Goal: Find specific page/section: Find specific page/section

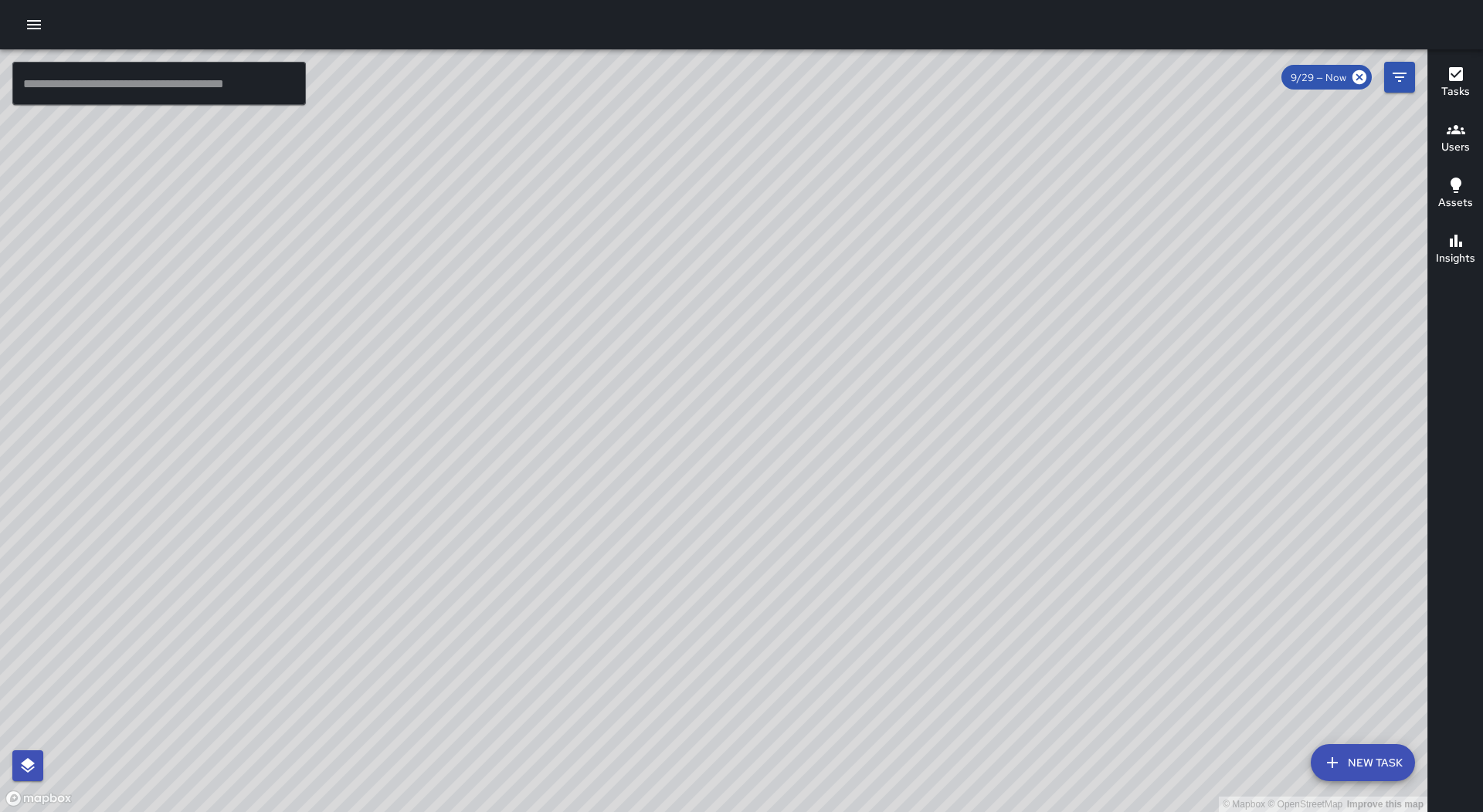
drag, startPoint x: 32, startPoint y: 17, endPoint x: 32, endPoint y: 42, distance: 25.0
click at [33, 17] on icon "button" at bounding box center [34, 25] width 18 height 18
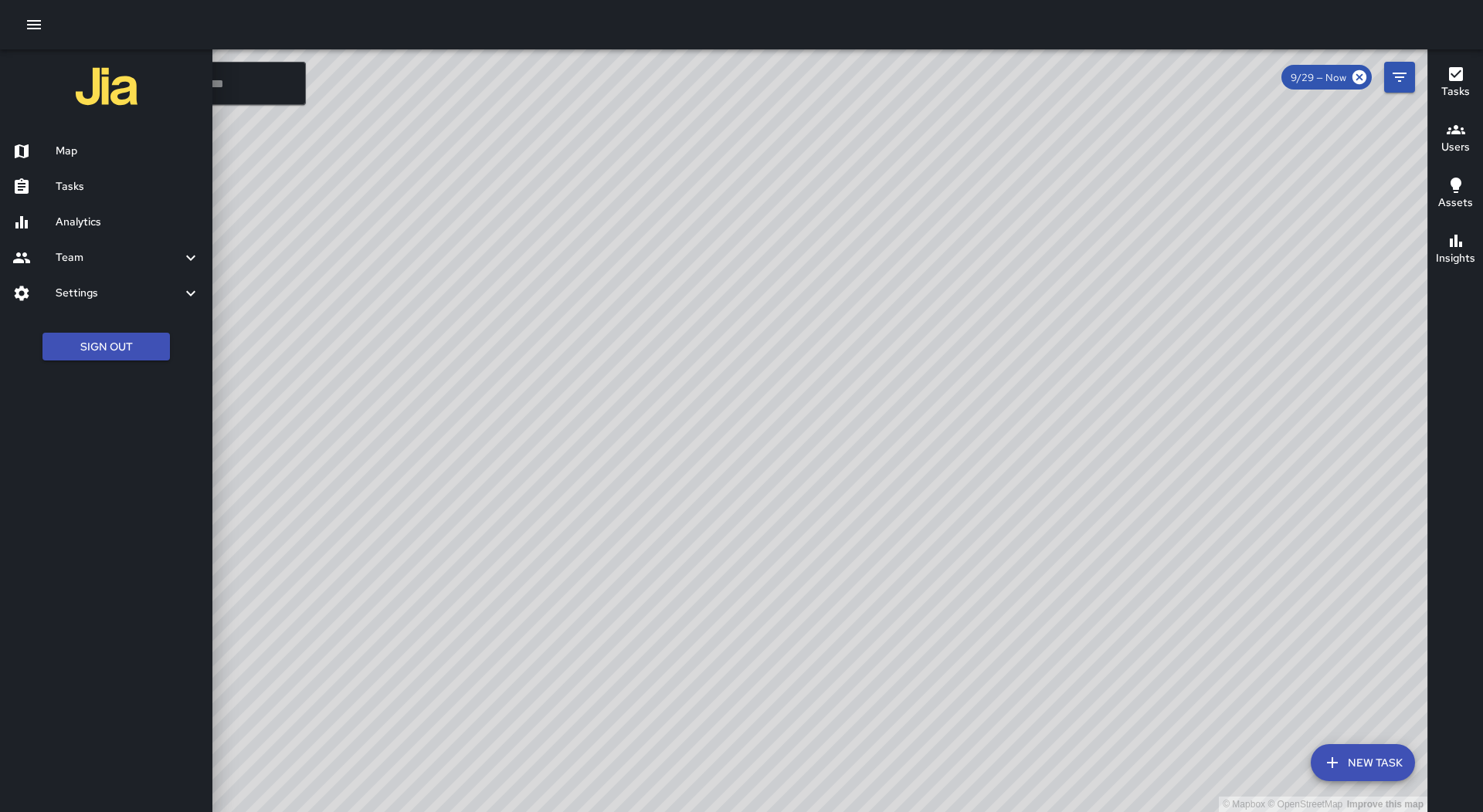
drag, startPoint x: 156, startPoint y: 197, endPoint x: 275, endPoint y: 197, distance: 119.0
click at [157, 197] on div "Tasks" at bounding box center [106, 186] width 212 height 36
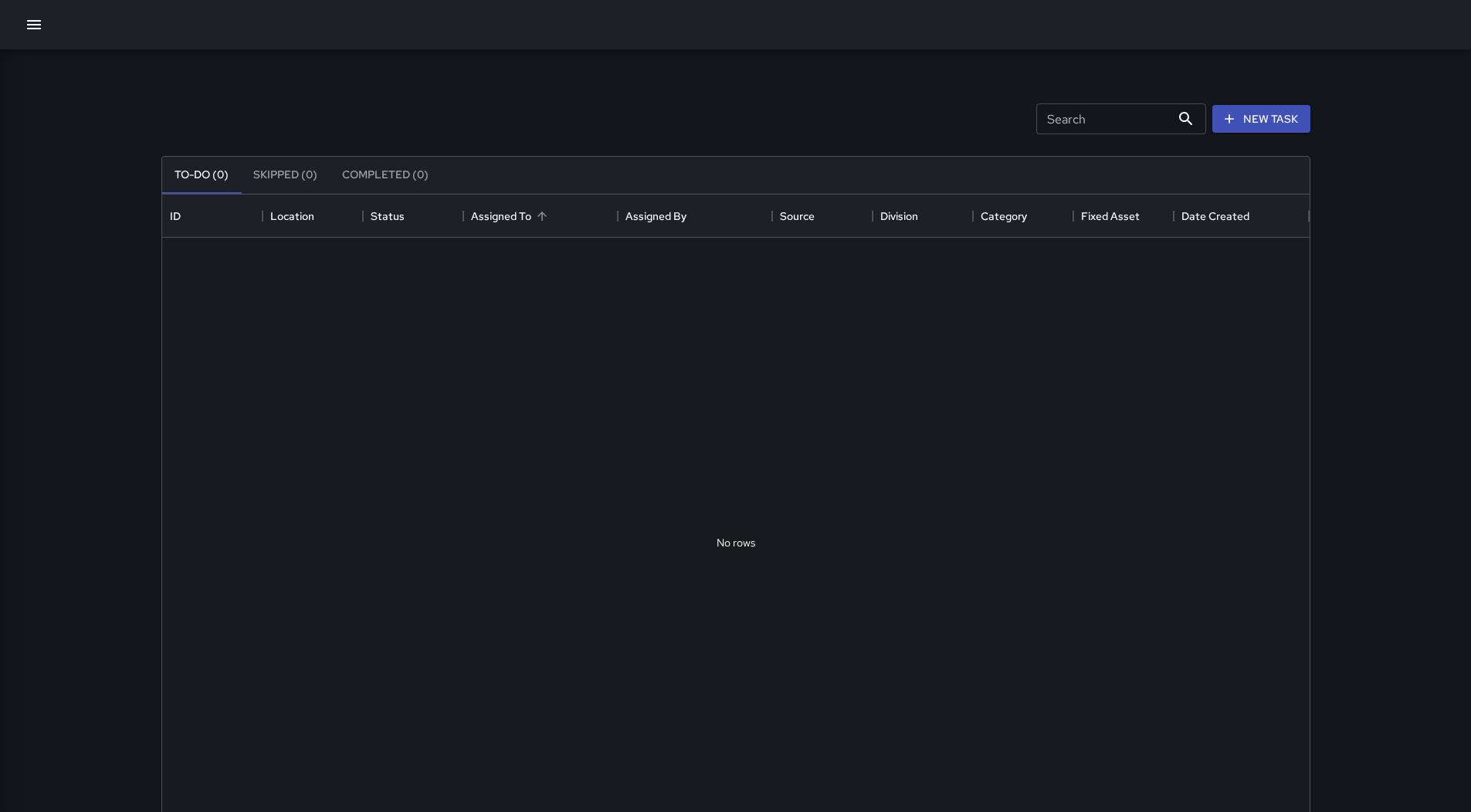
scroll to position [642, 1136]
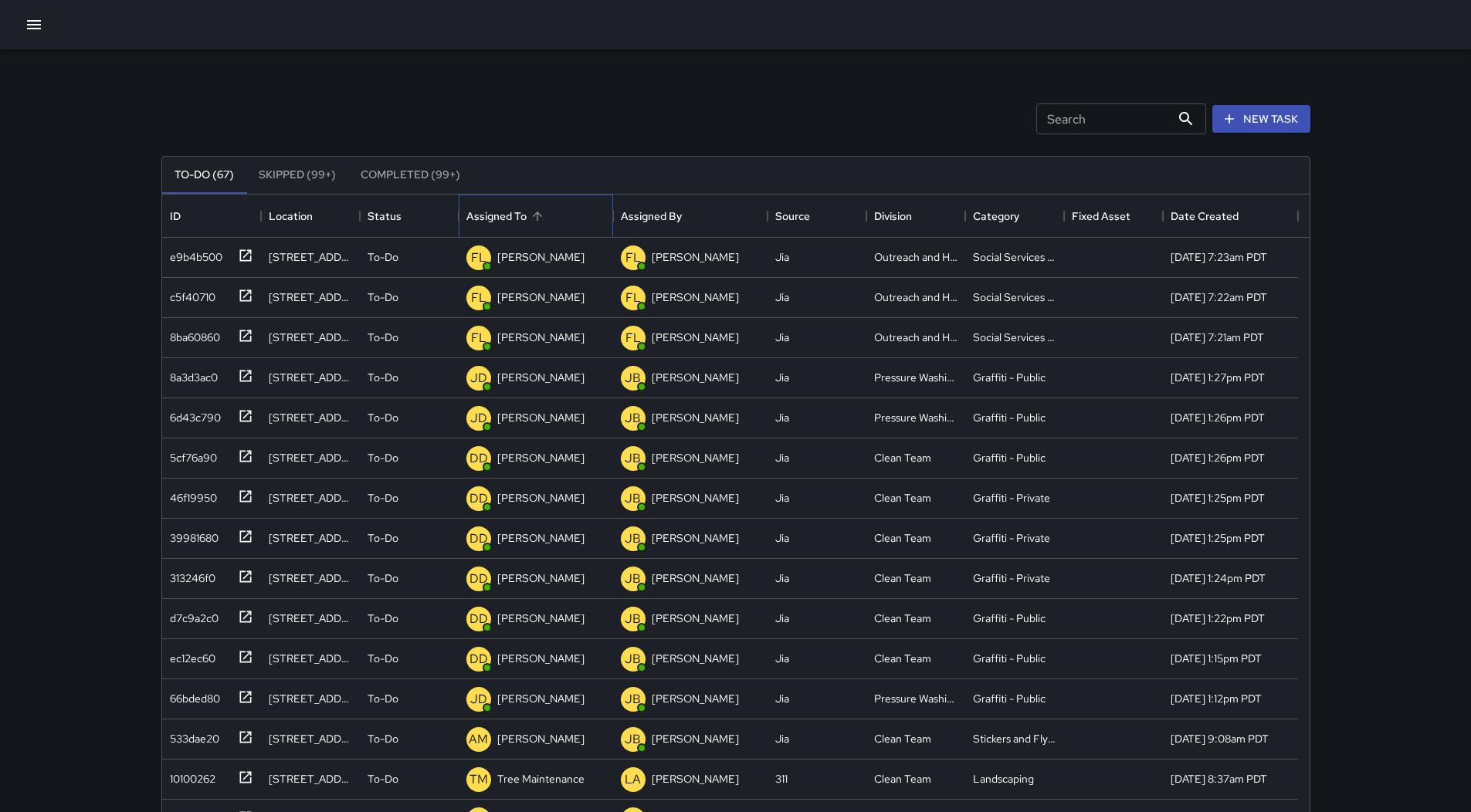
click at [549, 206] on div "Assigned To" at bounding box center [536, 216] width 139 height 43
click at [189, 378] on div "533dae20" at bounding box center [191, 375] width 56 height 22
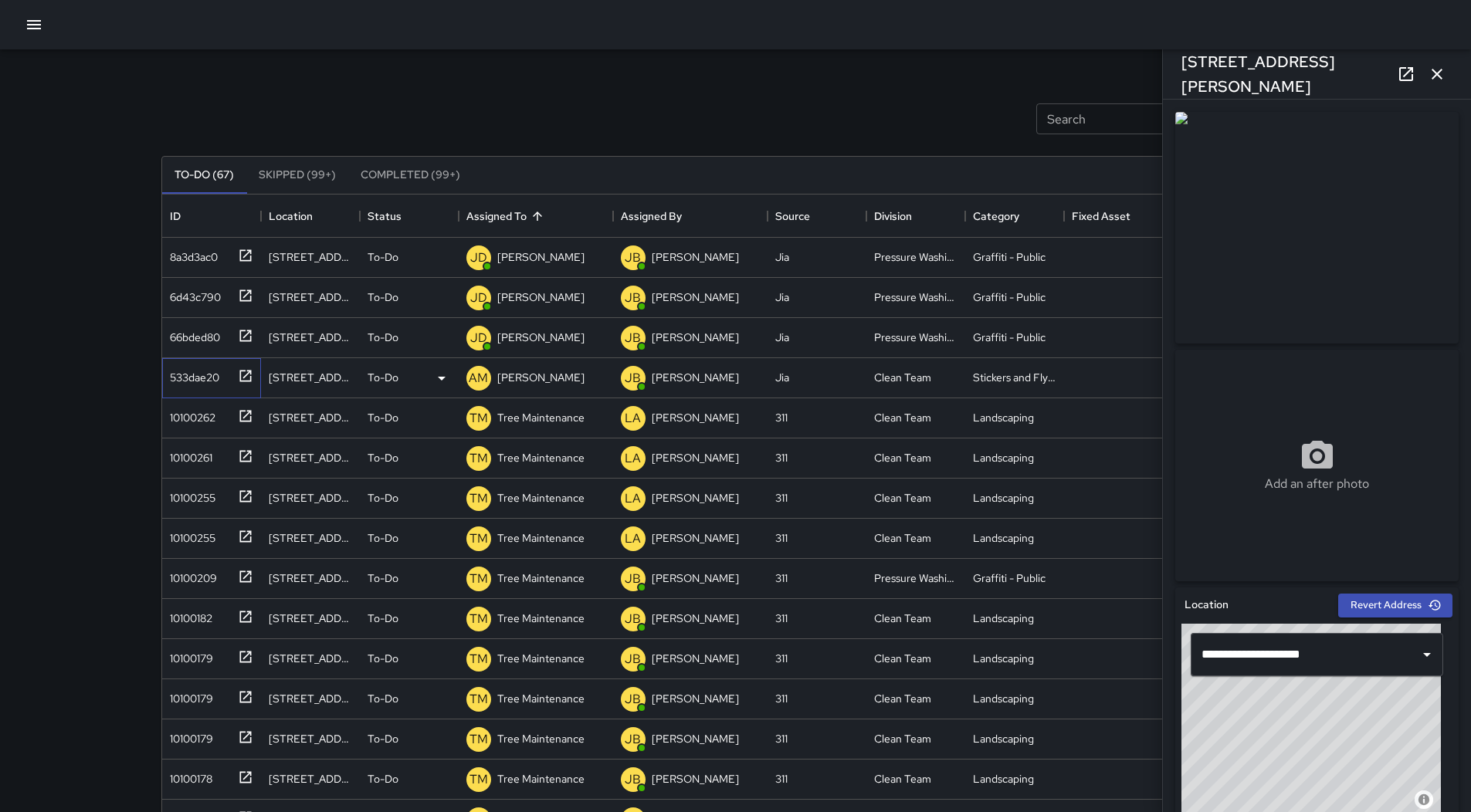
click at [224, 377] on div "533dae20" at bounding box center [209, 375] width 90 height 26
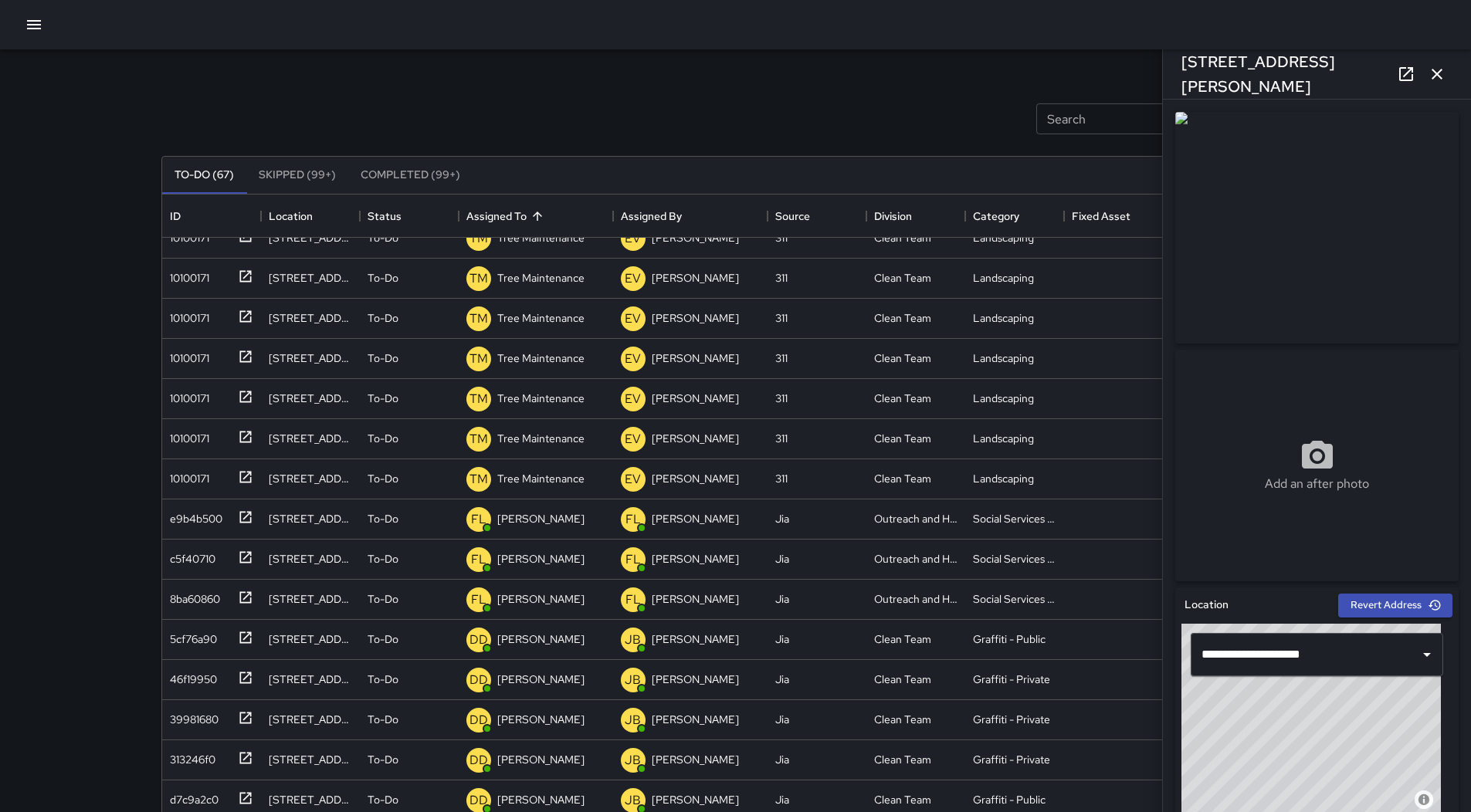
scroll to position [2080, 0]
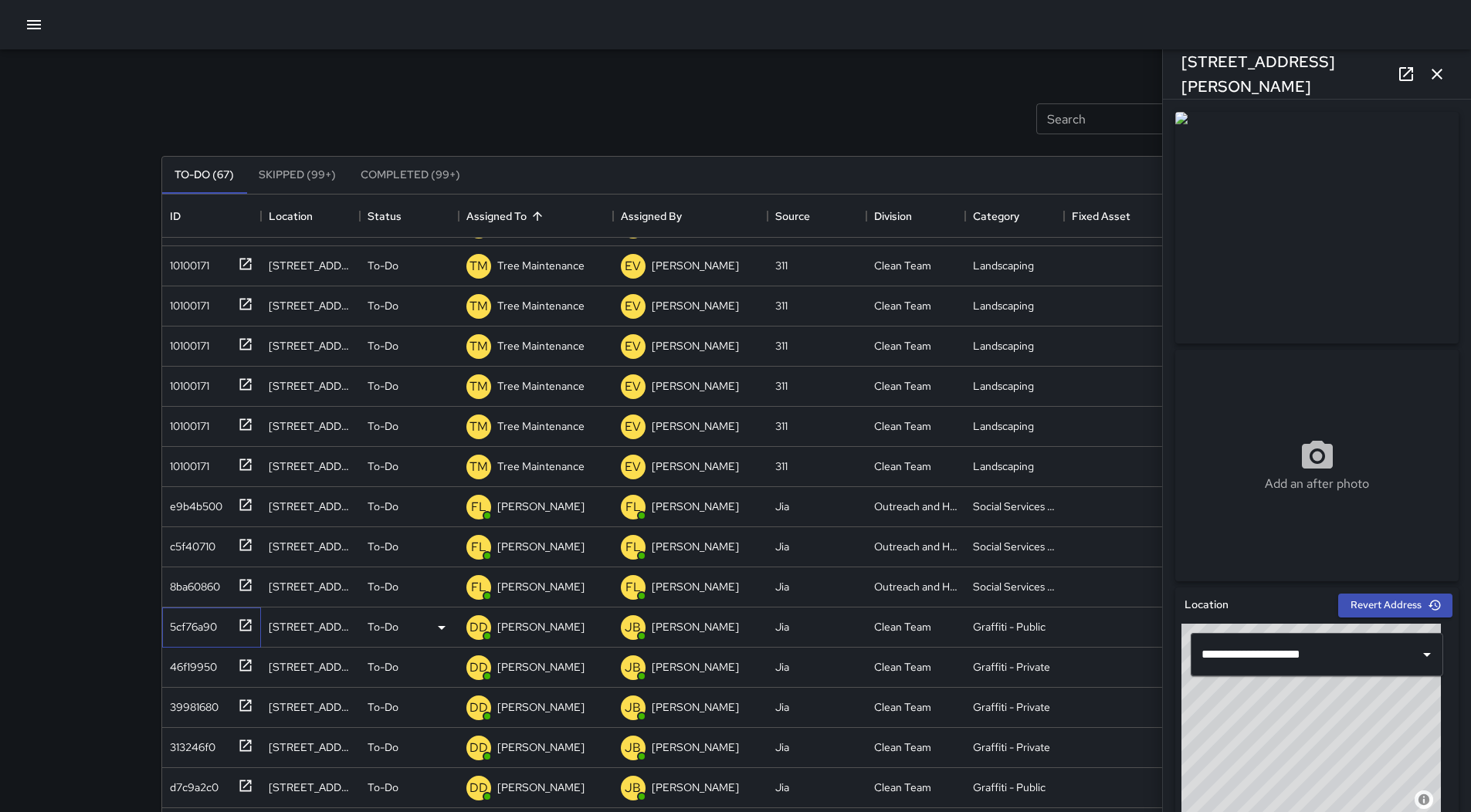
click at [187, 626] on div "5cf76a90" at bounding box center [190, 624] width 53 height 22
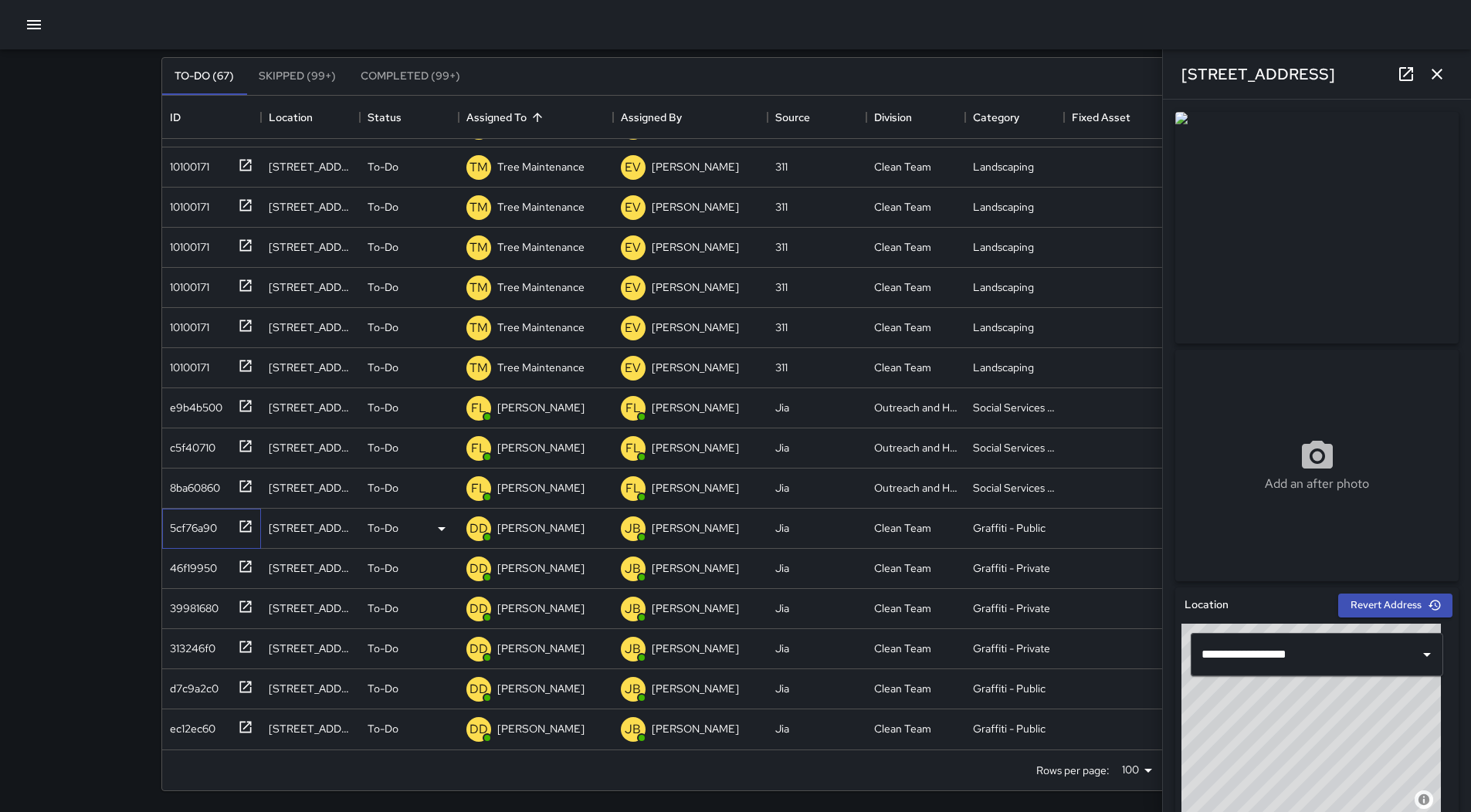
scroll to position [99, 0]
click at [214, 569] on div "46f19950" at bounding box center [190, 565] width 53 height 22
click at [213, 607] on div "39981680" at bounding box center [191, 604] width 55 height 22
drag, startPoint x: 209, startPoint y: 656, endPoint x: 207, endPoint y: 672, distance: 16.1
click at [209, 660] on div "313246f0" at bounding box center [212, 648] width 99 height 40
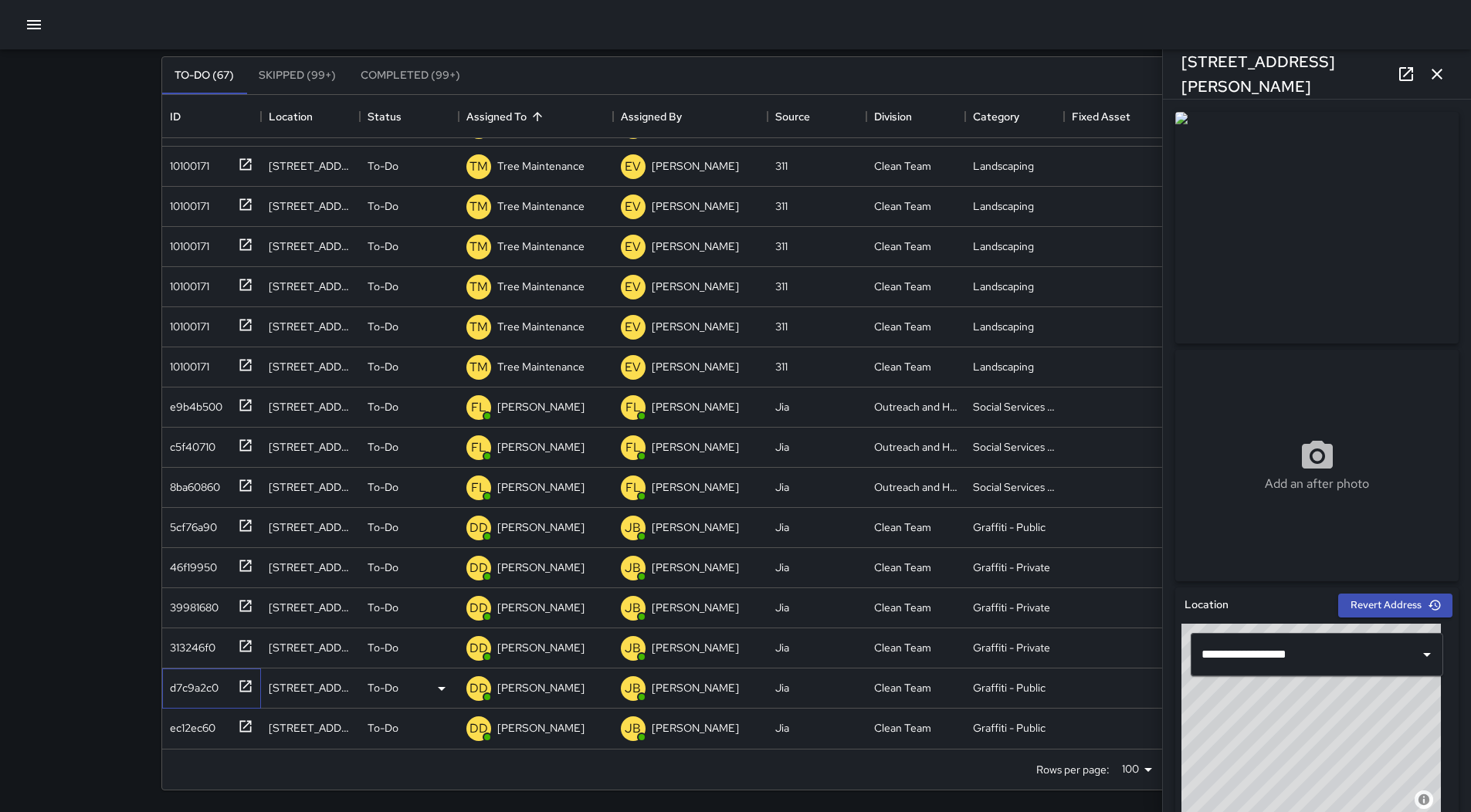
drag, startPoint x: 206, startPoint y: 684, endPoint x: 206, endPoint y: 705, distance: 21.0
click at [206, 692] on div "d7c9a2c0" at bounding box center [191, 685] width 55 height 22
click at [207, 717] on div "ec12ec60" at bounding box center [189, 726] width 51 height 22
click at [1431, 73] on icon "button" at bounding box center [1437, 74] width 18 height 18
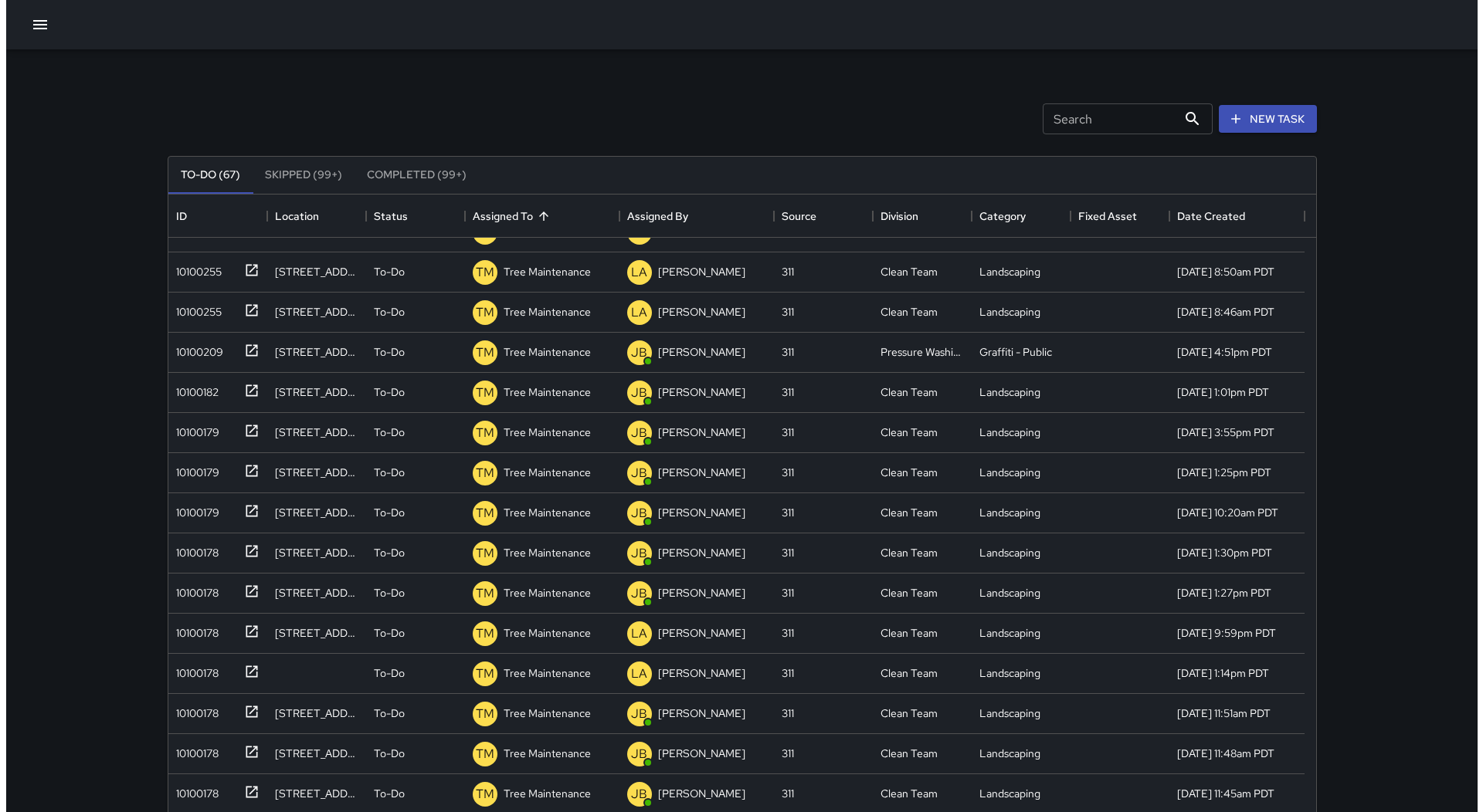
scroll to position [0, 0]
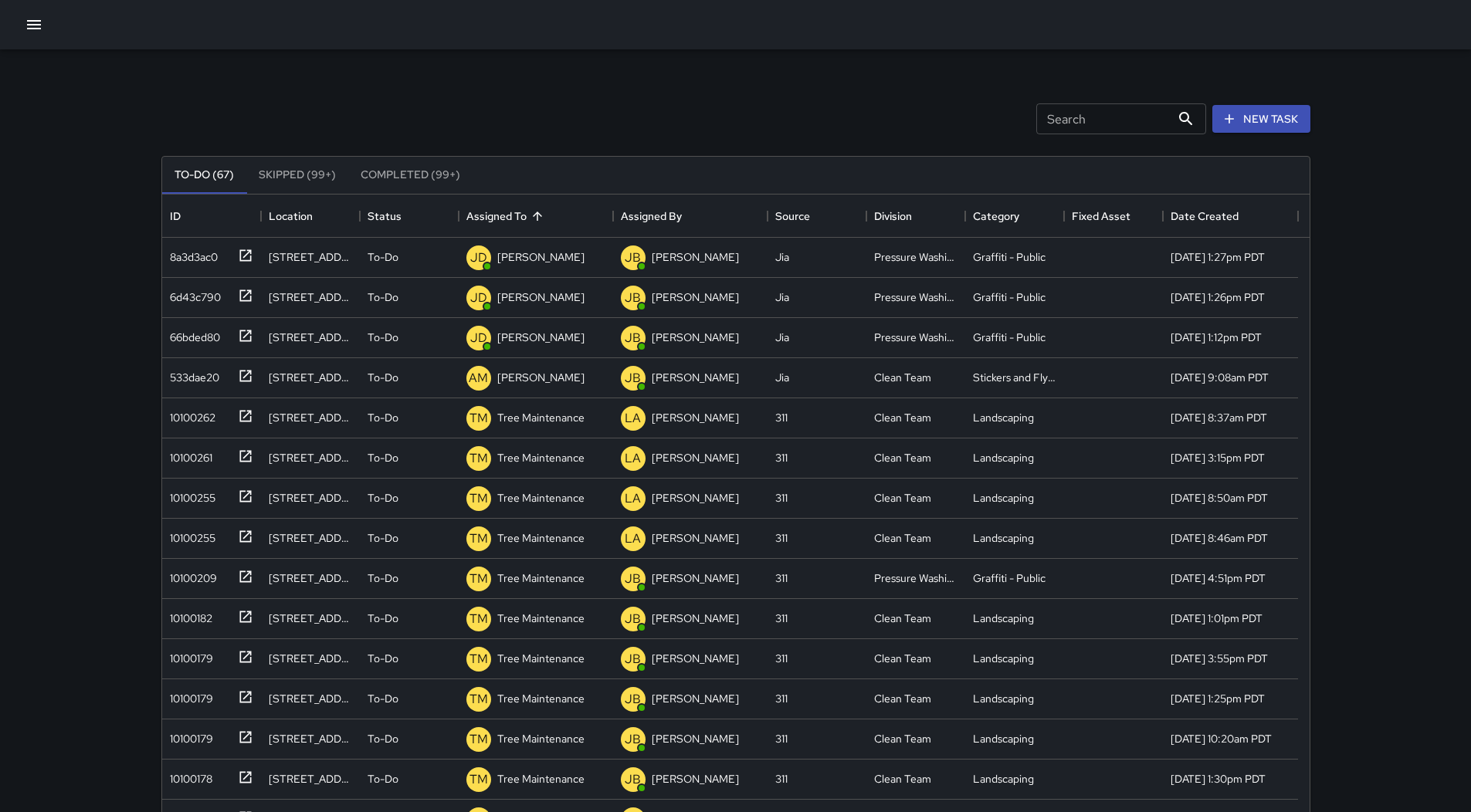
click at [49, 33] on div at bounding box center [735, 25] width 1471 height 50
click at [41, 31] on icon "button" at bounding box center [34, 25] width 18 height 18
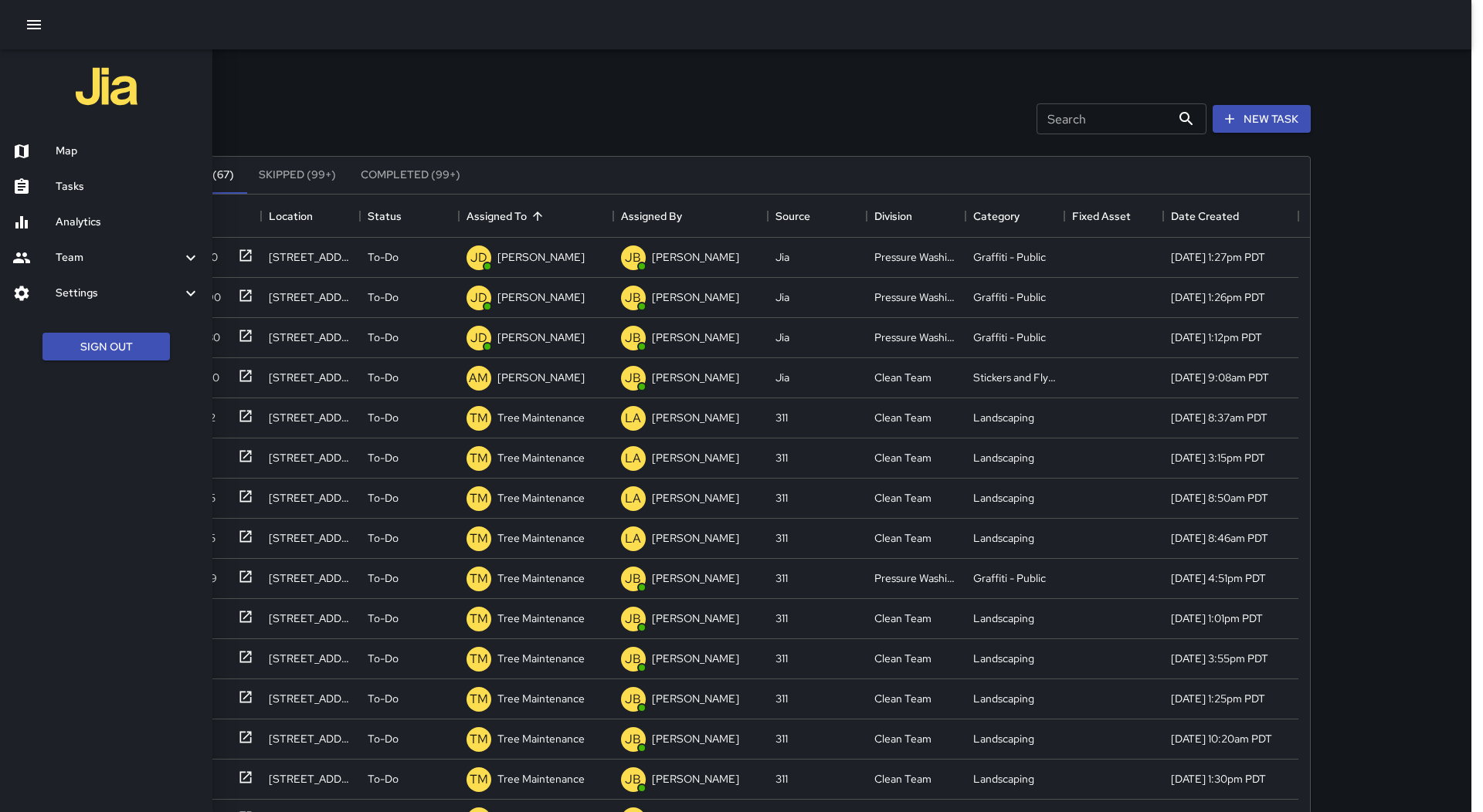
click at [97, 147] on h6 "Map" at bounding box center [128, 152] width 144 height 17
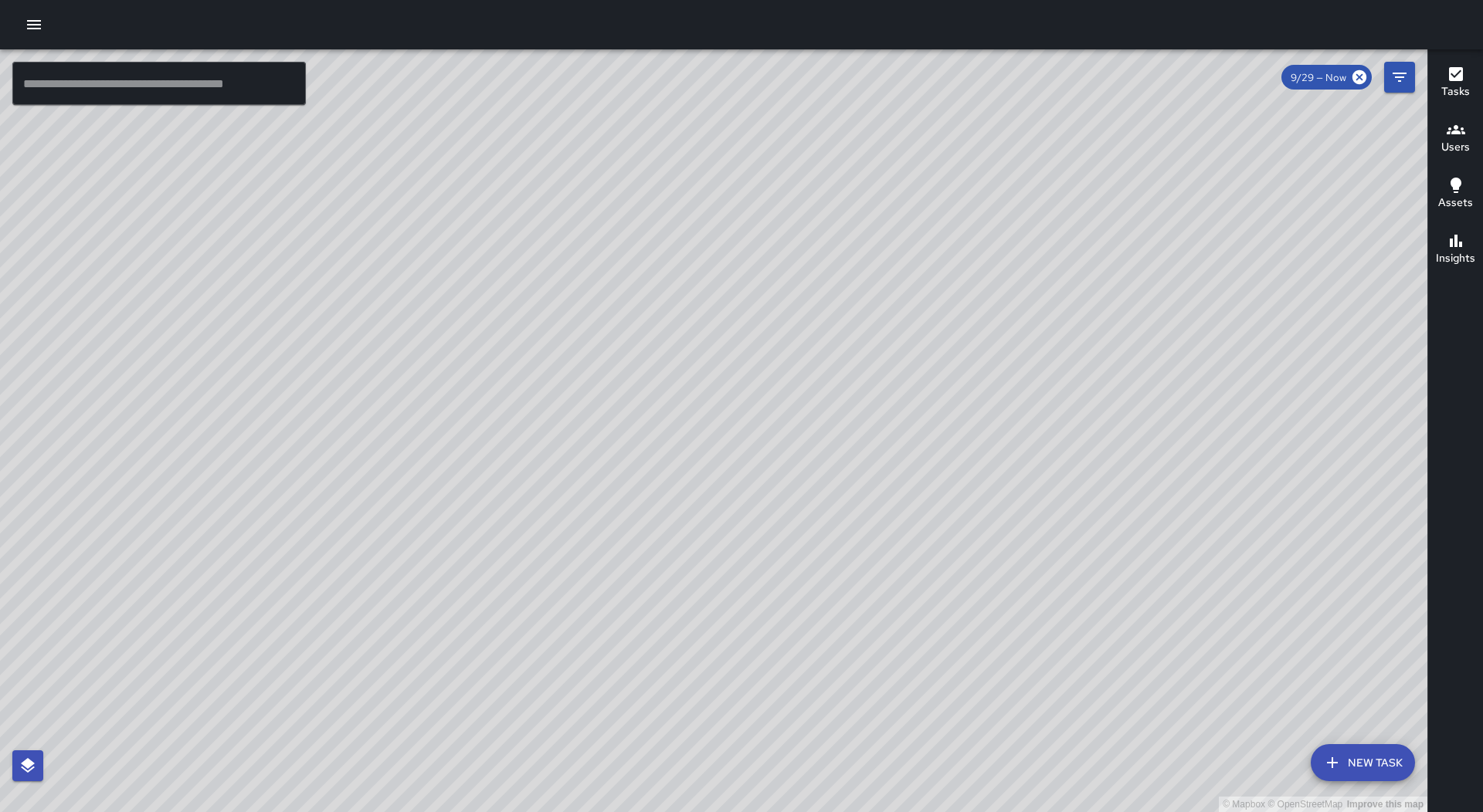
click at [834, 309] on div "© Mapbox © OpenStreetMap Improve this map" at bounding box center [713, 431] width 1427 height 762
